Goal: Find specific page/section: Find specific page/section

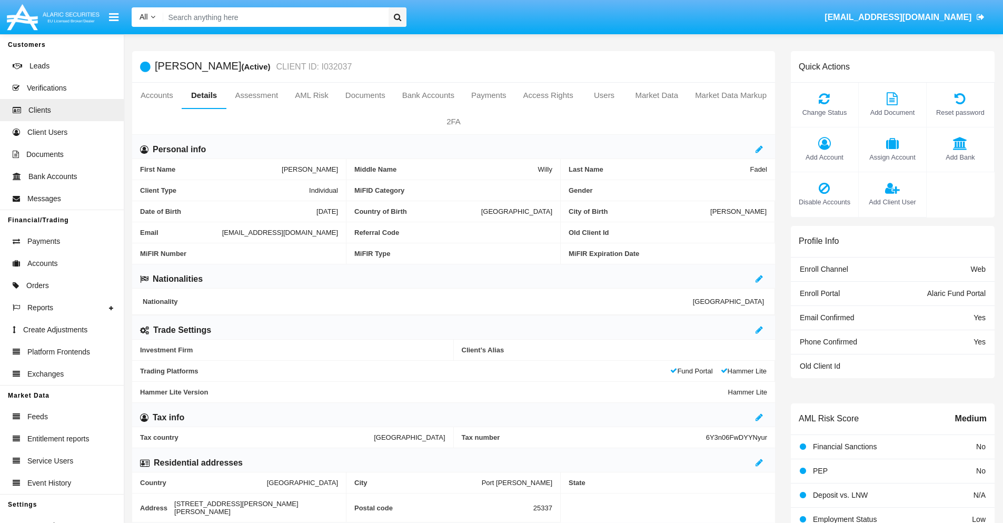
click at [156, 95] on link "Accounts" at bounding box center [156, 95] width 49 height 25
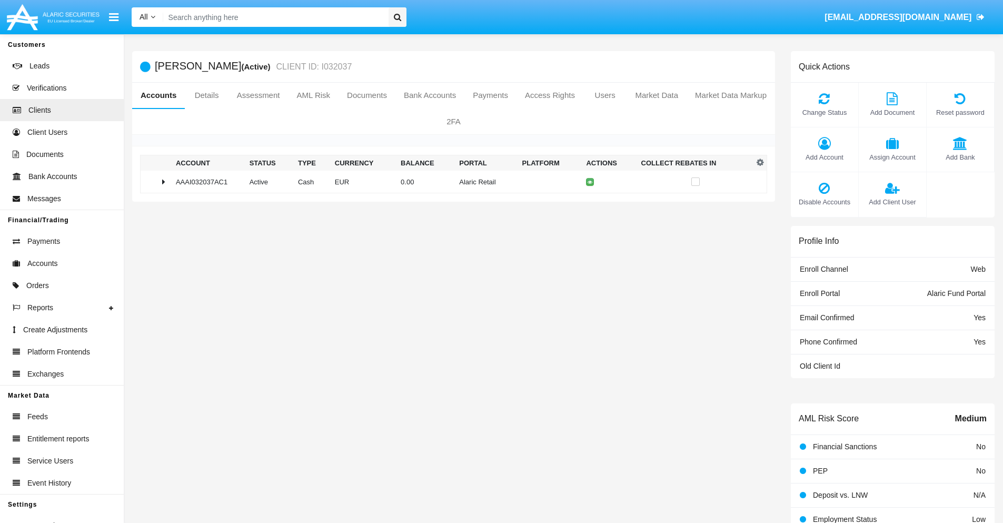
click at [449, 182] on td "0.00" at bounding box center [425, 182] width 58 height 23
click at [590, 204] on icon at bounding box center [592, 204] width 5 height 5
